Goal: Information Seeking & Learning: Check status

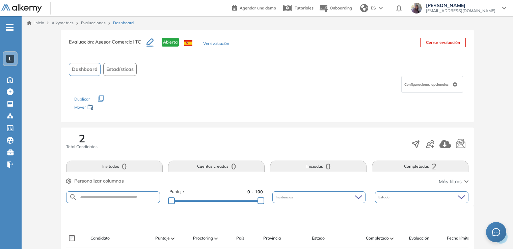
click at [76, 68] on span "Dashboard" at bounding box center [85, 69] width 26 height 7
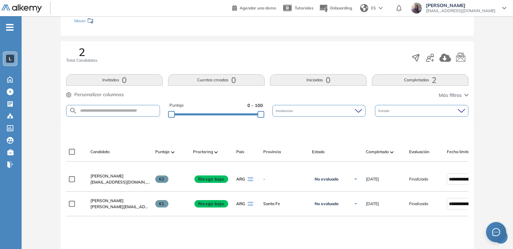
scroll to position [135, 0]
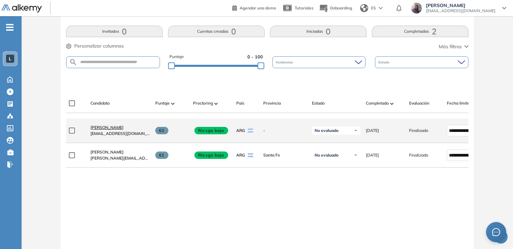
click at [93, 130] on span "[PERSON_NAME]" at bounding box center [106, 127] width 33 height 5
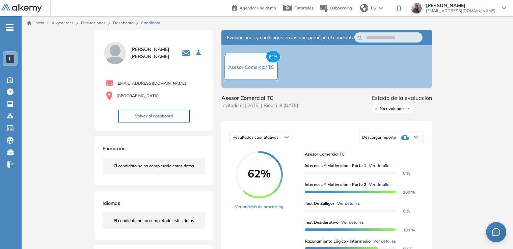
click at [164, 115] on button "Volver al dashboard" at bounding box center [154, 116] width 72 height 13
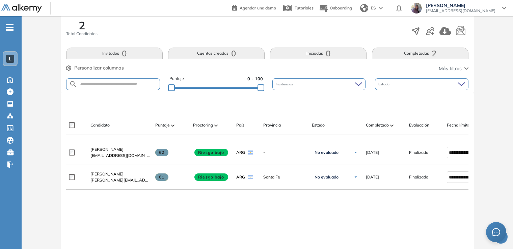
scroll to position [135, 0]
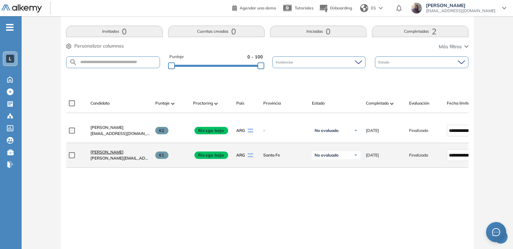
click at [100, 155] on span "[PERSON_NAME]" at bounding box center [106, 151] width 33 height 5
